Goal: Task Accomplishment & Management: Use online tool/utility

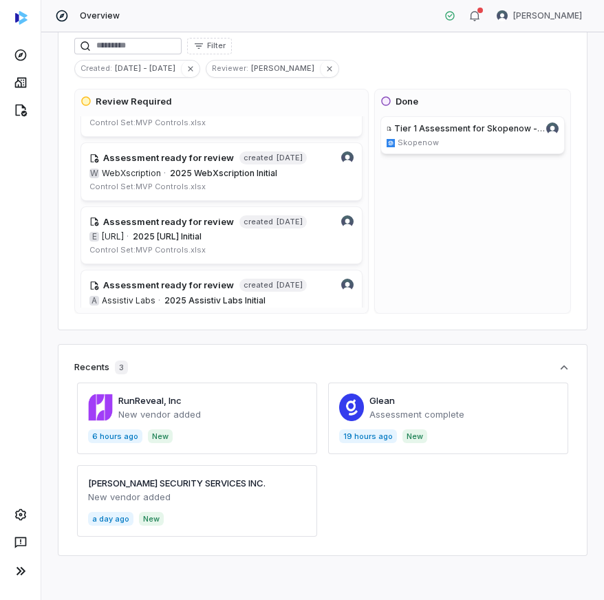
scroll to position [232, 0]
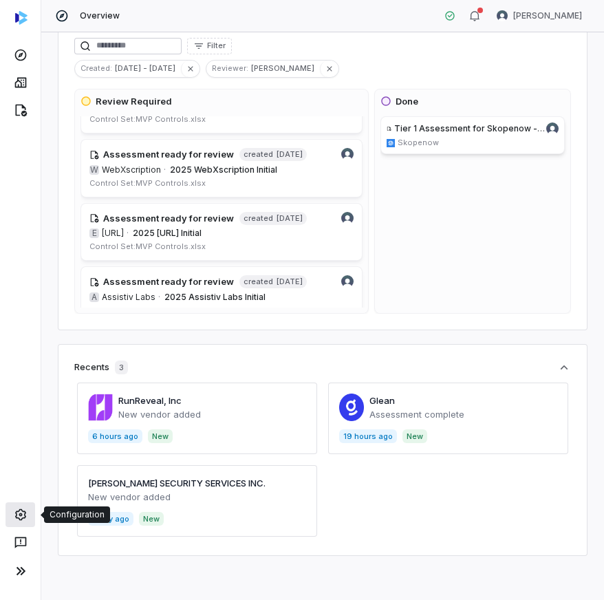
click at [25, 521] on link at bounding box center [21, 514] width 30 height 25
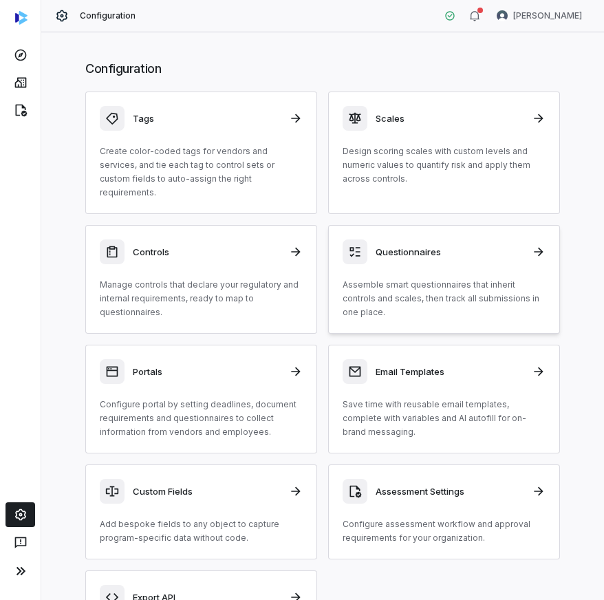
click at [393, 278] on p "Assemble smart questionnaires that inherit controls and scales, then track all …" at bounding box center [444, 298] width 203 height 41
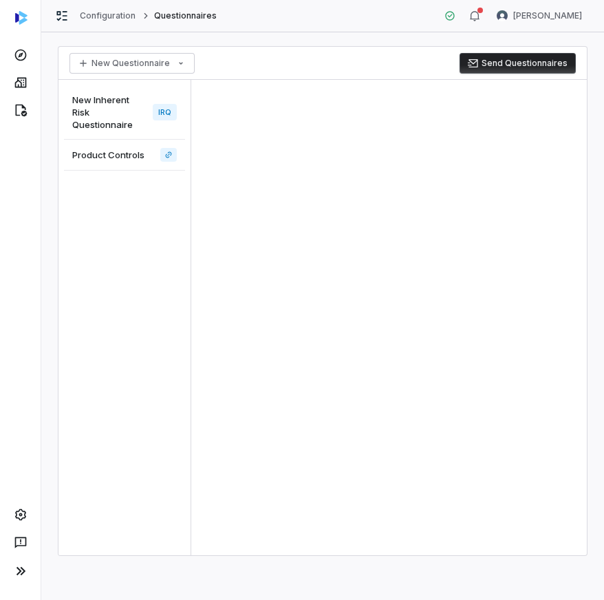
click at [118, 118] on span "New Inherent Risk Questionnaire" at bounding box center [109, 112] width 75 height 37
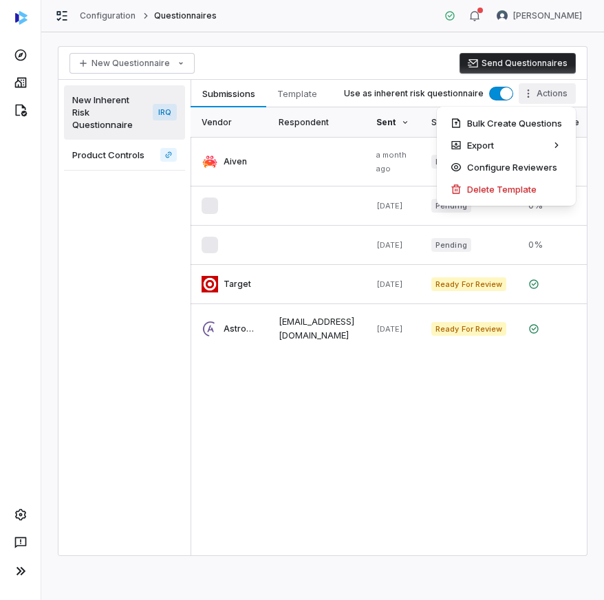
click at [544, 98] on html "Configuration Questionnaires [PERSON_NAME] New Questionnaire Send Questionnaire…" at bounding box center [302, 300] width 604 height 600
click at [370, 32] on html "Configuration Questionnaires [PERSON_NAME] New Questionnaire Send Questionnaire…" at bounding box center [302, 300] width 604 height 600
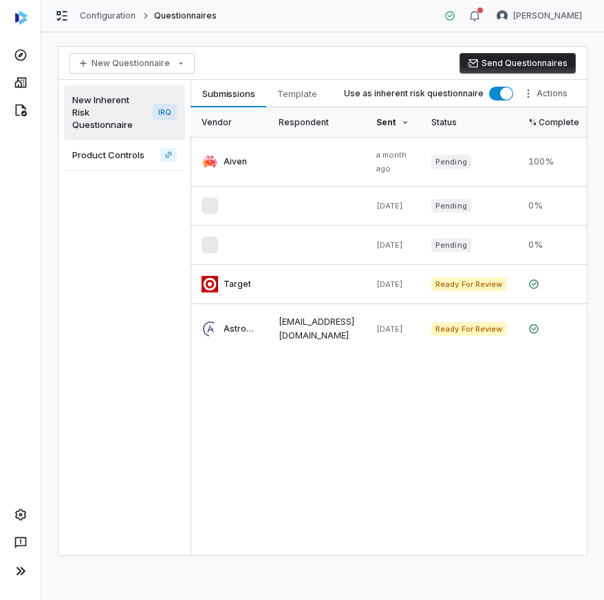
click at [511, 62] on button "Send Questionnaires" at bounding box center [517, 63] width 116 height 21
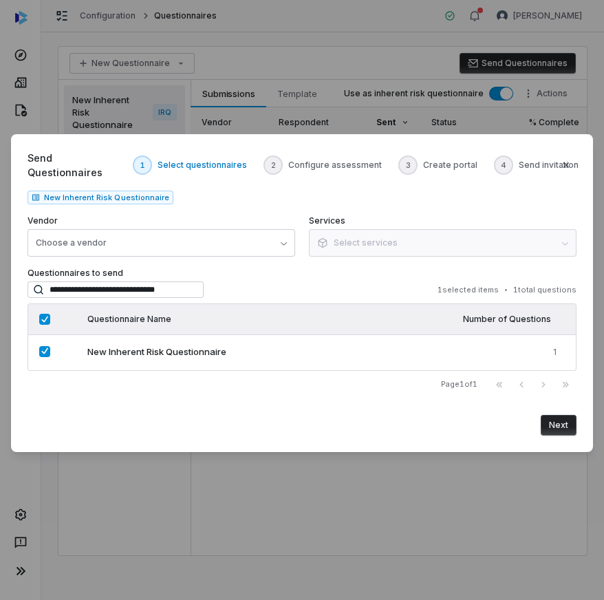
click at [459, 499] on body "**********" at bounding box center [302, 300] width 604 height 600
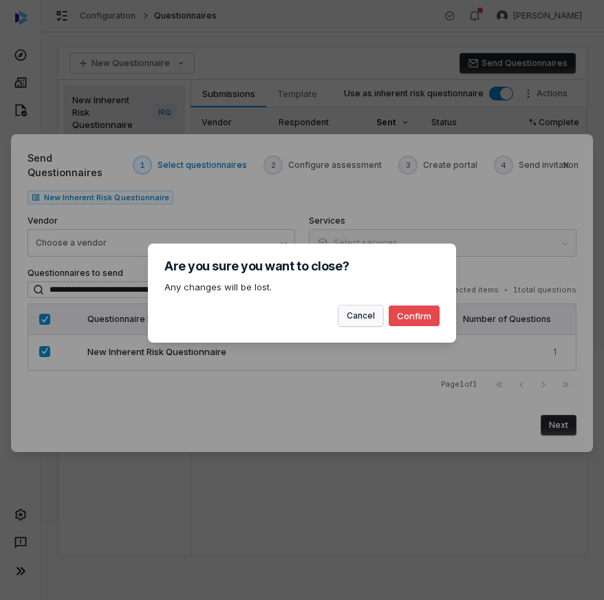
click at [362, 316] on button "Cancel" at bounding box center [360, 315] width 45 height 21
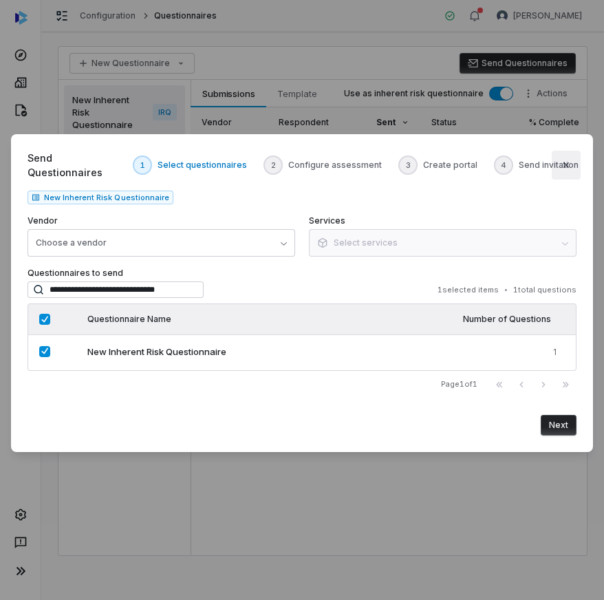
click at [565, 164] on icon "button" at bounding box center [566, 165] width 11 height 11
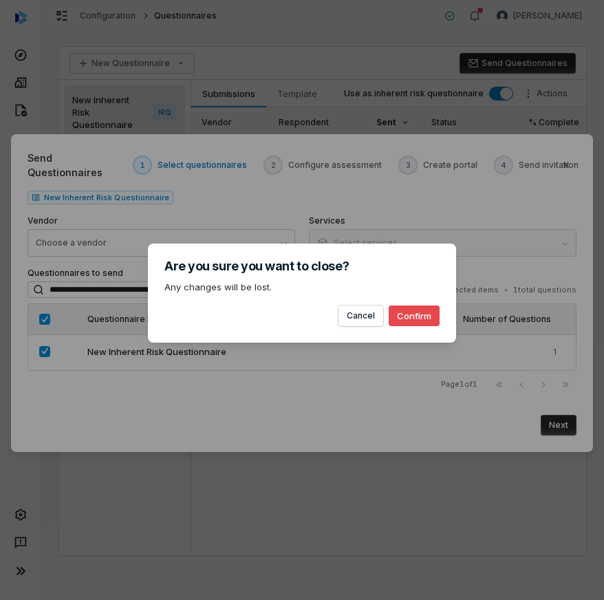
click at [420, 307] on button "Confirm" at bounding box center [414, 315] width 51 height 21
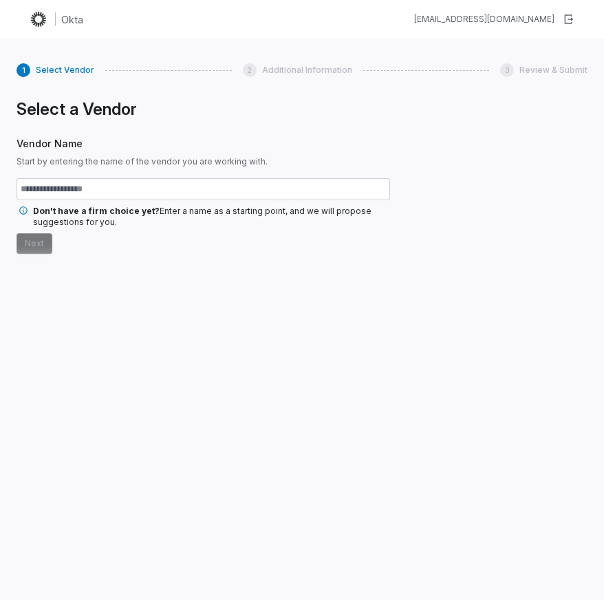
click at [124, 236] on form "Don't have a firm choice yet? Enter a name as a starting point, and we will pro…" at bounding box center [203, 216] width 373 height 76
click at [140, 192] on input "text" at bounding box center [203, 189] width 373 height 22
